Goal: Find contact information

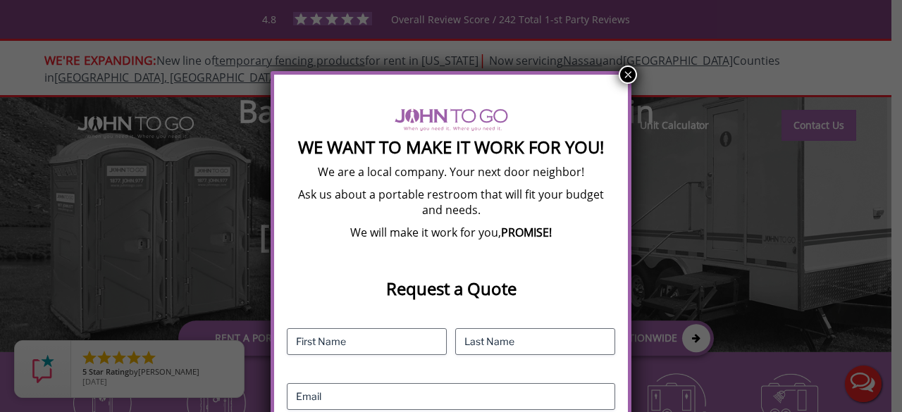
click at [626, 75] on button "×" at bounding box center [628, 75] width 18 height 18
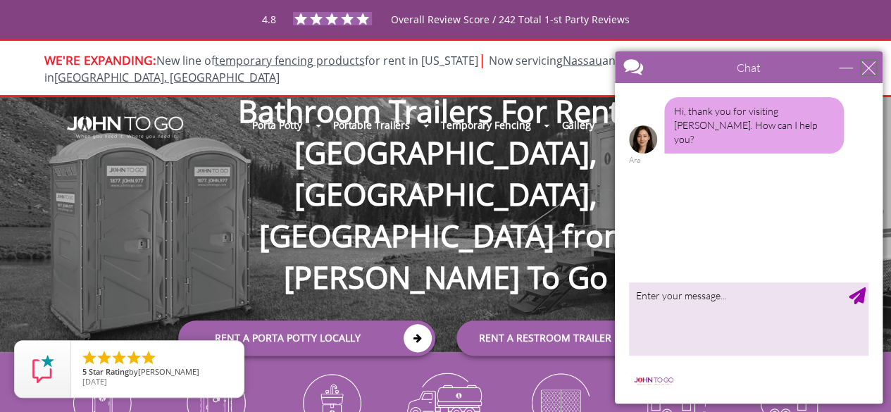
click at [871, 67] on div "close" at bounding box center [869, 68] width 14 height 14
click at [862, 69] on div "close" at bounding box center [869, 68] width 14 height 14
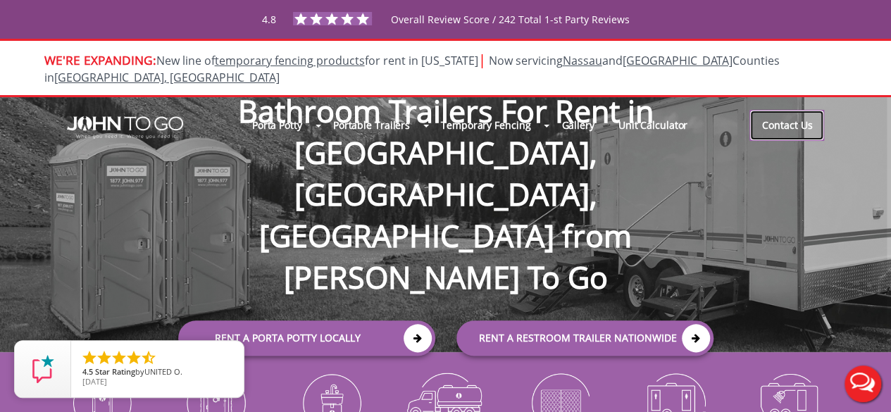
click at [824, 117] on link "Contact Us" at bounding box center [787, 125] width 75 height 31
